Goal: Information Seeking & Learning: Learn about a topic

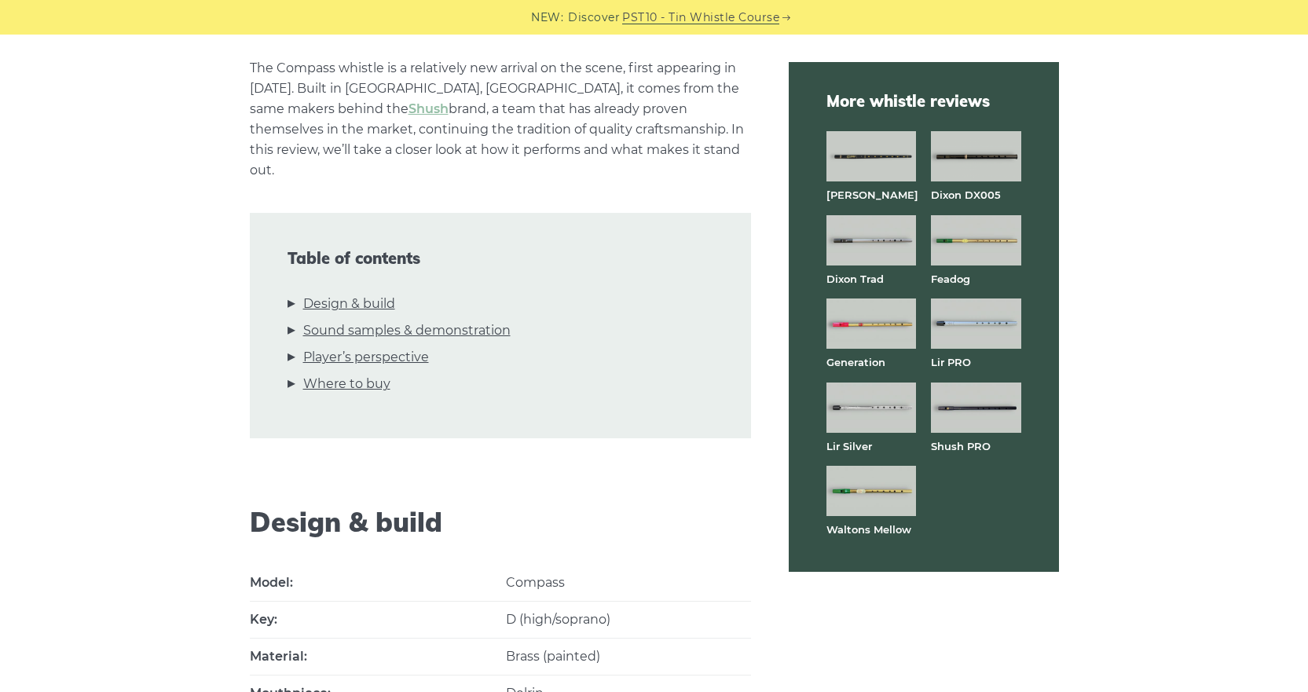
scroll to position [393, 0]
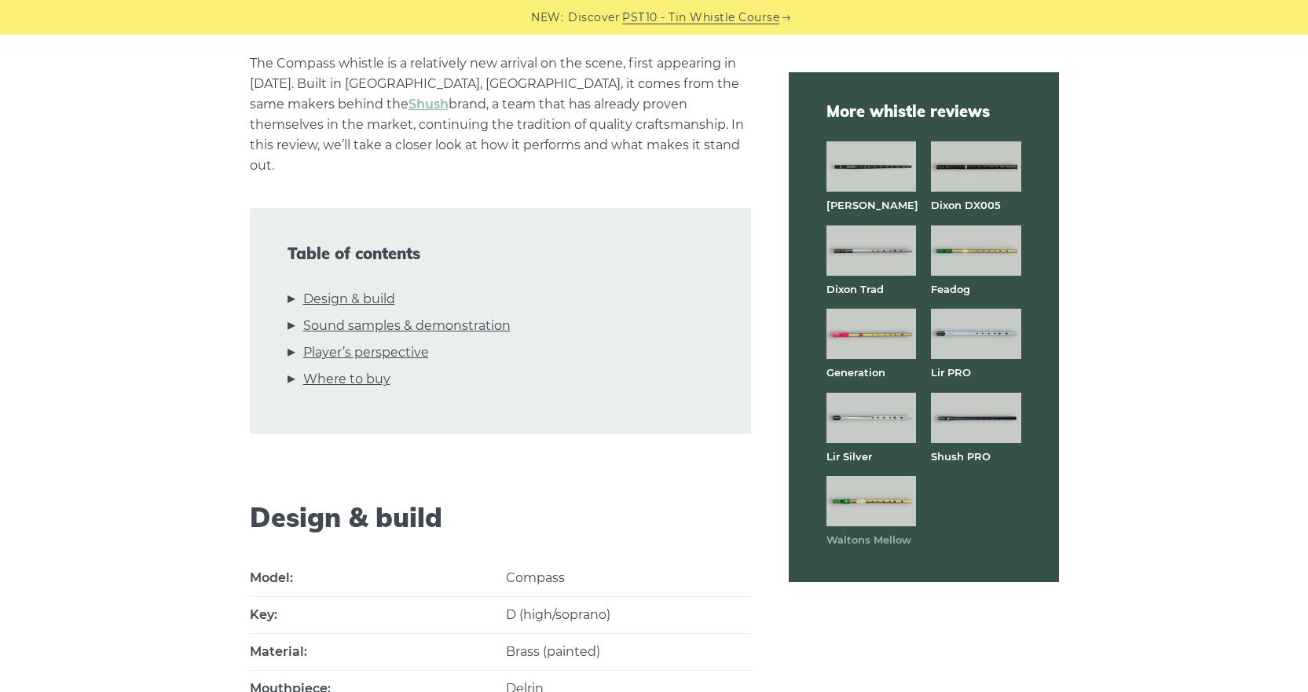
click at [864, 540] on strong "Waltons Mellow" at bounding box center [868, 539] width 85 height 13
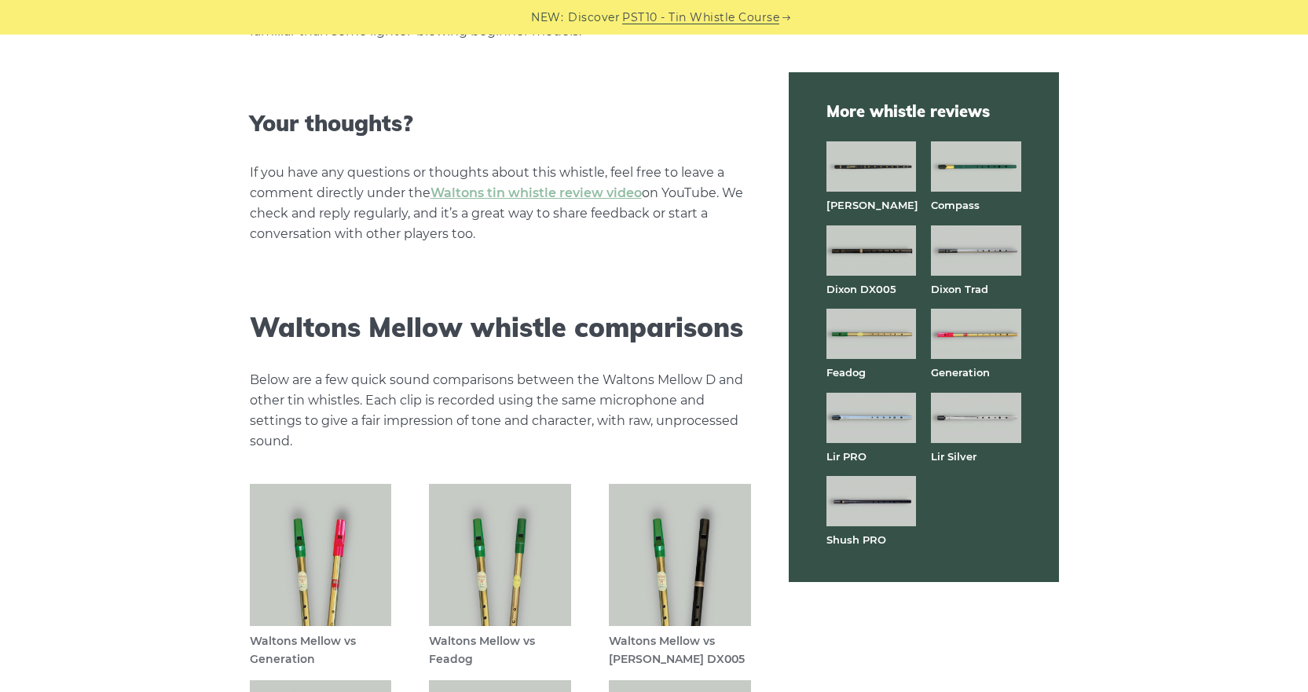
scroll to position [4164, 0]
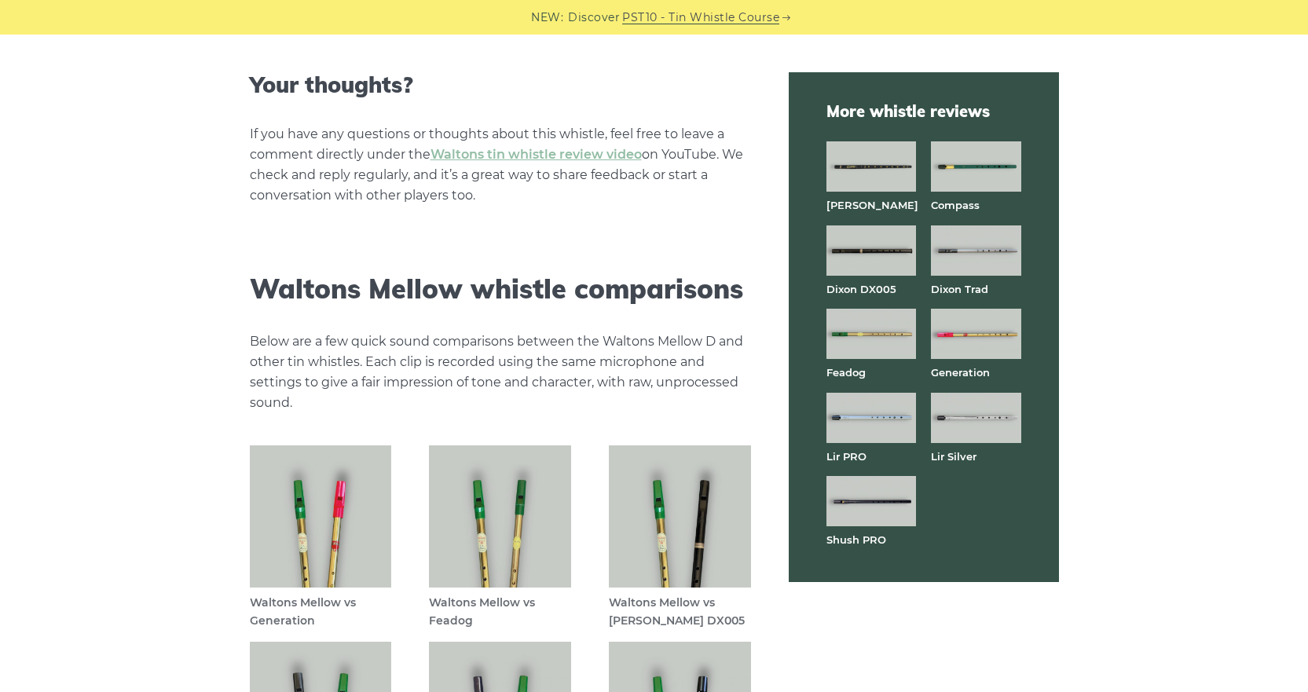
click at [493, 539] on img at bounding box center [500, 516] width 142 height 142
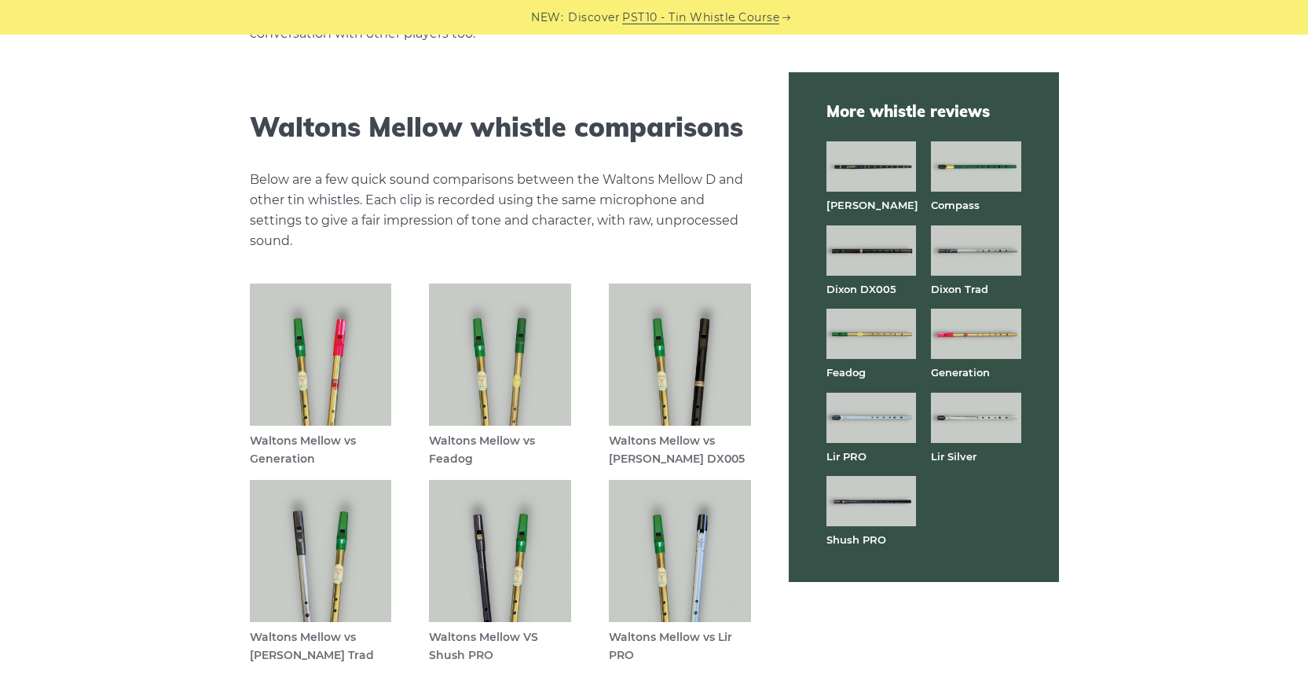
scroll to position [4478, 0]
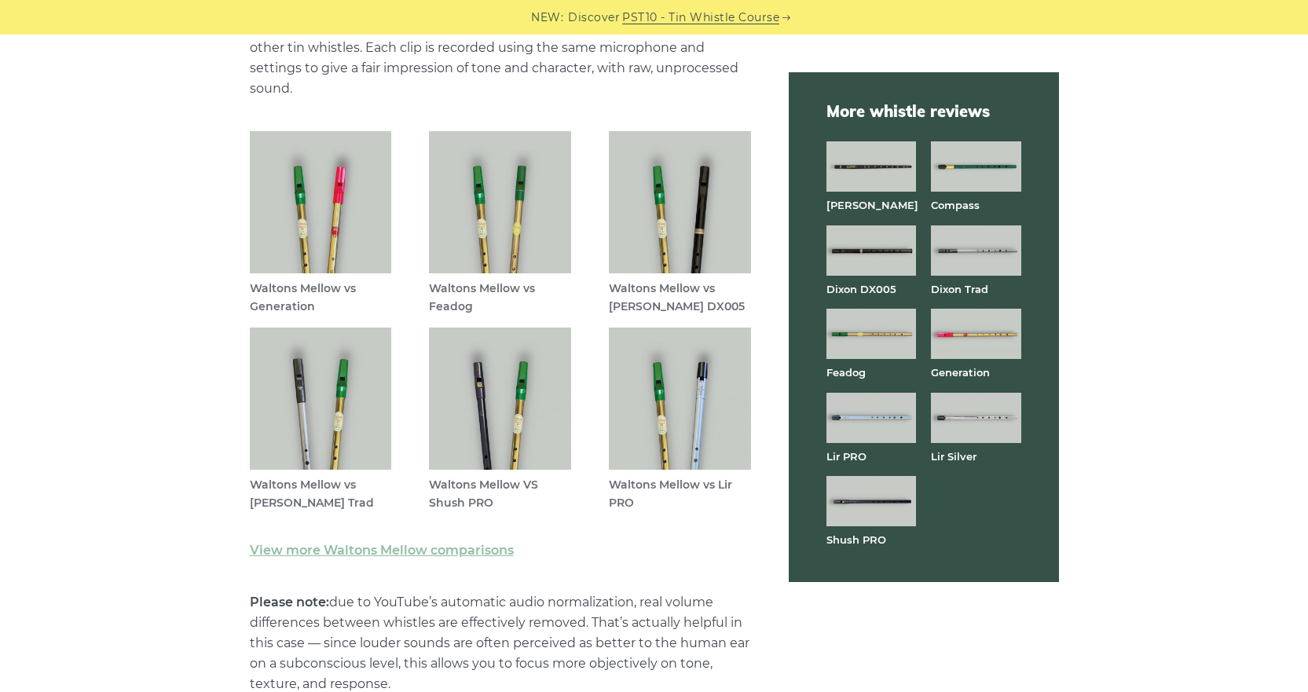
click at [332, 410] on img at bounding box center [321, 399] width 142 height 142
click at [687, 219] on img at bounding box center [680, 202] width 142 height 142
click at [481, 404] on img at bounding box center [500, 399] width 142 height 142
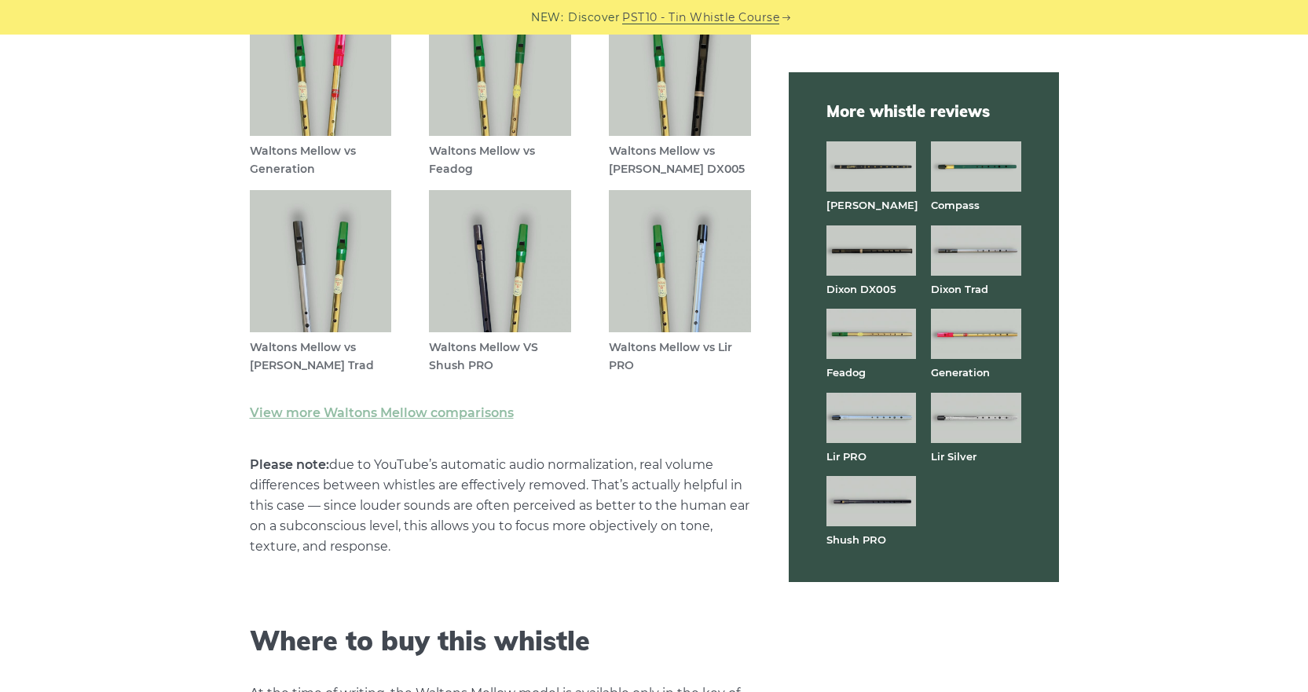
scroll to position [4635, 0]
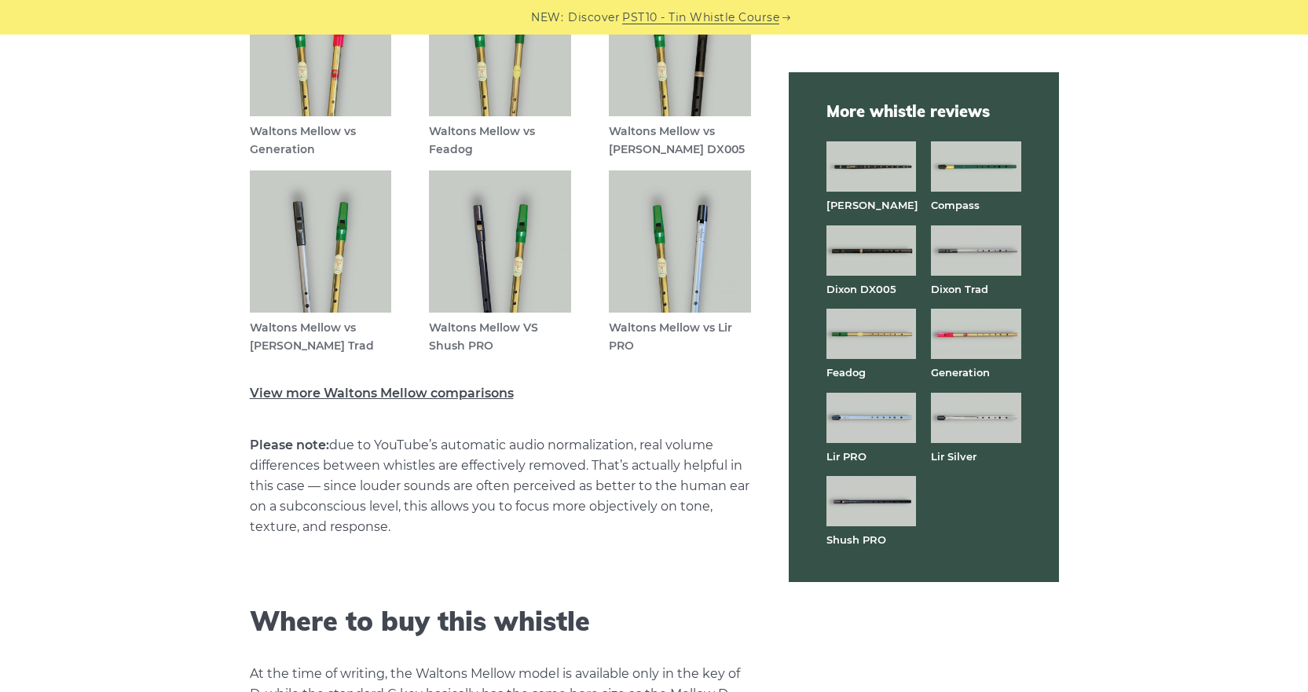
click at [398, 394] on link "View more Waltons Mellow comparisons" at bounding box center [382, 393] width 264 height 15
click at [874, 170] on img at bounding box center [871, 166] width 90 height 50
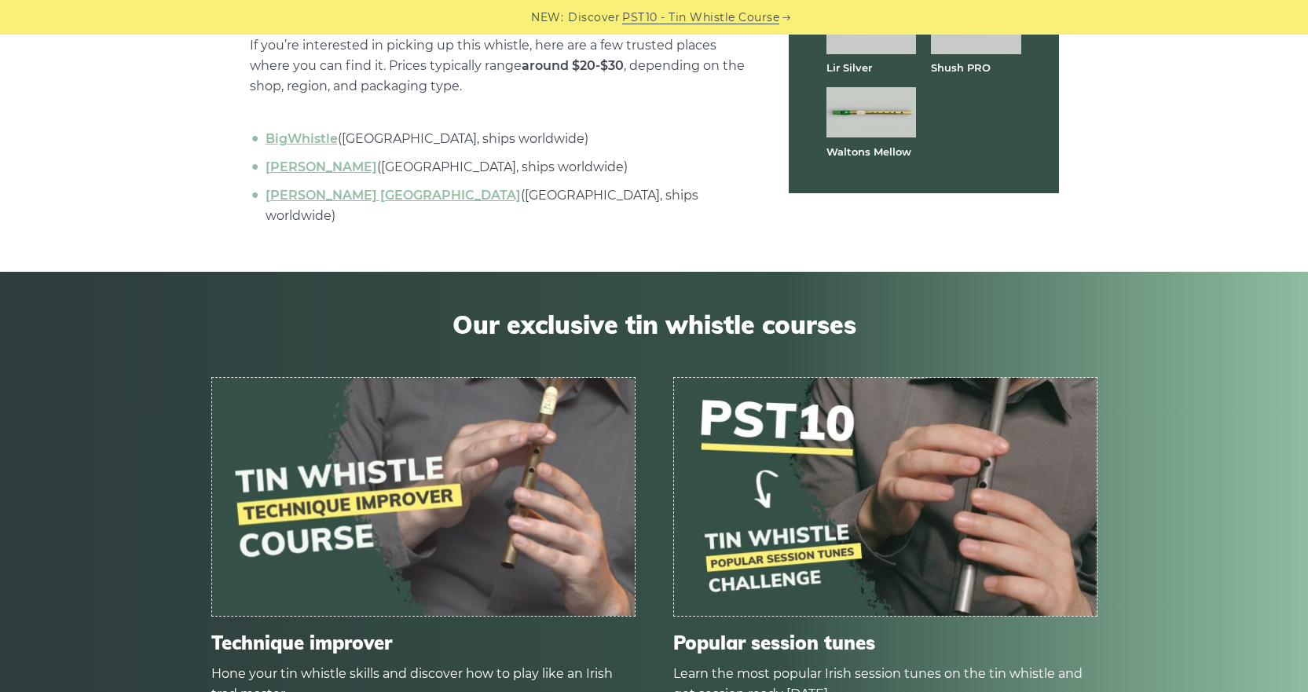
scroll to position [4792, 0]
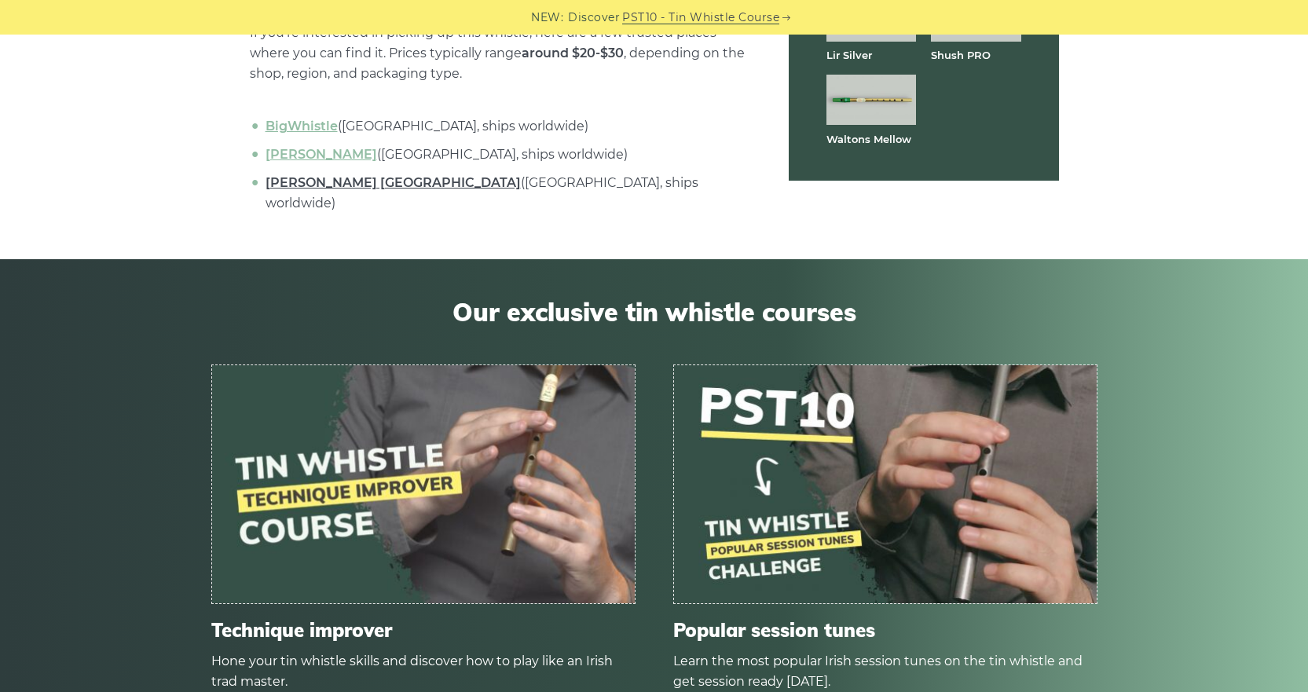
click at [294, 175] on link "[PERSON_NAME] [GEOGRAPHIC_DATA]" at bounding box center [393, 182] width 255 height 15
